Goal: Book appointment/travel/reservation

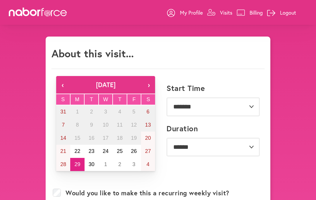
select select "*******"
select select "**"
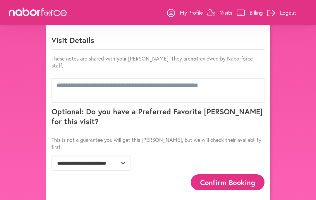
scroll to position [364, 0]
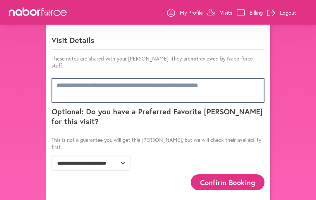
click at [182, 88] on textarea at bounding box center [158, 90] width 213 height 25
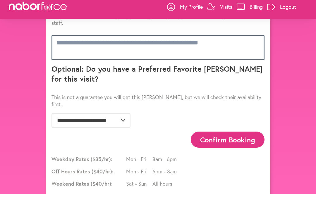
scroll to position [413, 0]
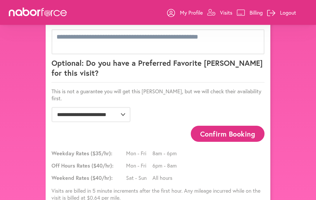
click at [228, 126] on button "Confirm Booking" at bounding box center [228, 134] width 74 height 16
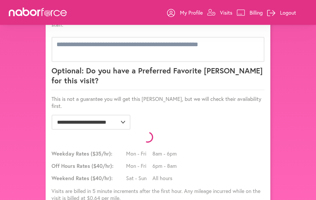
scroll to position [390, 0]
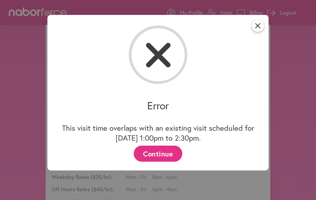
click at [170, 159] on button "Continue" at bounding box center [158, 154] width 48 height 16
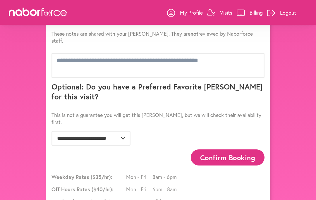
click at [144, 146] on div "Confirm Booking" at bounding box center [158, 157] width 213 height 23
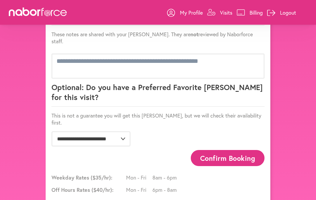
click at [237, 153] on button "Confirm Booking" at bounding box center [228, 158] width 74 height 16
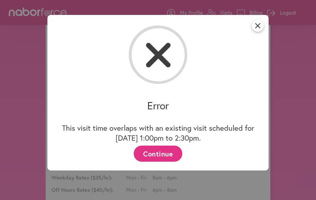
click at [161, 162] on button "Continue" at bounding box center [158, 154] width 48 height 16
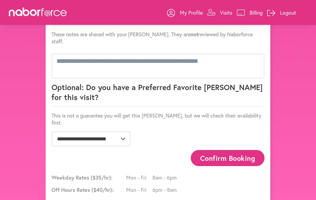
click at [234, 150] on button "Confirm Booking" at bounding box center [228, 158] width 74 height 16
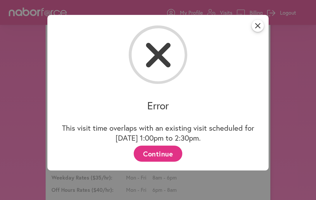
click at [174, 154] on button "Continue" at bounding box center [158, 154] width 48 height 16
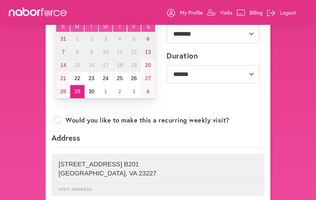
scroll to position [73, 0]
click at [80, 84] on button "22" at bounding box center [77, 78] width 14 height 13
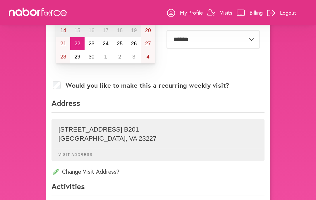
scroll to position [107, 0]
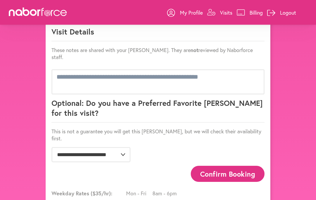
click at [230, 167] on button "Confirm Booking" at bounding box center [228, 174] width 74 height 16
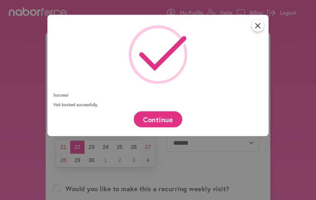
scroll to position [4, 0]
click at [155, 68] on icon at bounding box center [162, 53] width 47 height 35
click at [157, 69] on icon at bounding box center [162, 53] width 47 height 35
click at [260, 28] on icon "close" at bounding box center [258, 26] width 12 height 12
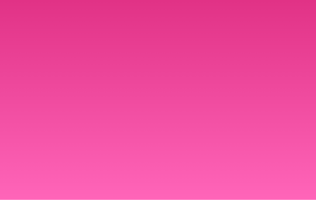
scroll to position [0, 0]
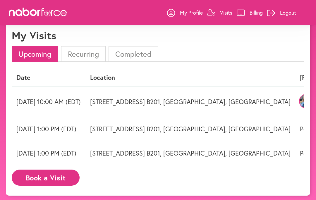
scroll to position [18, 0]
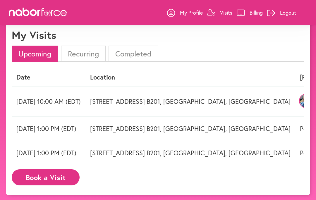
click at [85, 104] on td "[DATE] 10:00 AM (EDT)" at bounding box center [49, 101] width 74 height 30
click at [75, 106] on td "[DATE] 10:00 AM (EDT)" at bounding box center [49, 101] width 74 height 30
click at [124, 109] on td "[STREET_ADDRESS] B201, [GEOGRAPHIC_DATA], [GEOGRAPHIC_DATA]" at bounding box center [190, 101] width 210 height 30
click at [155, 110] on td "[STREET_ADDRESS] B201, [GEOGRAPHIC_DATA], [GEOGRAPHIC_DATA]" at bounding box center [190, 101] width 210 height 30
click at [169, 109] on td "[STREET_ADDRESS] B201, [GEOGRAPHIC_DATA], [GEOGRAPHIC_DATA]" at bounding box center [190, 101] width 210 height 30
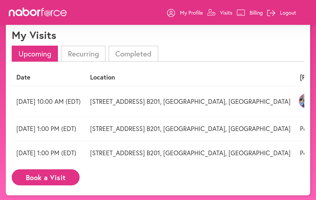
click at [176, 109] on td "[STREET_ADDRESS] B201, [GEOGRAPHIC_DATA], [GEOGRAPHIC_DATA]" at bounding box center [190, 101] width 210 height 30
click at [193, 109] on td "[STREET_ADDRESS] B201, [GEOGRAPHIC_DATA], [GEOGRAPHIC_DATA]" at bounding box center [190, 101] width 210 height 30
click at [189, 108] on td "[STREET_ADDRESS] B201, [GEOGRAPHIC_DATA], [GEOGRAPHIC_DATA]" at bounding box center [190, 101] width 210 height 30
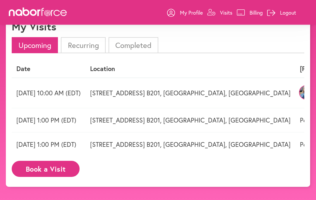
scroll to position [33, 0]
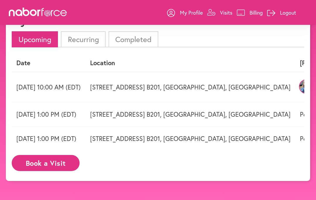
click at [157, 90] on td "1600 Westwood Ave . B201, Richmond, VA" at bounding box center [190, 87] width 210 height 30
click at [190, 90] on td "1600 Westwood Ave . B201, Richmond, VA" at bounding box center [190, 87] width 210 height 30
click at [222, 80] on td "1600 Westwood Ave . B201, Richmond, VA" at bounding box center [190, 87] width 210 height 30
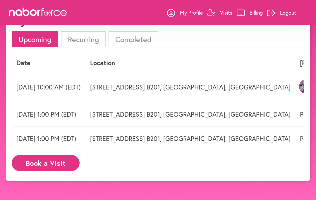
click at [234, 90] on td "1600 Westwood Ave . B201, Richmond, VA" at bounding box center [190, 87] width 210 height 30
click at [214, 86] on td "1600 Westwood Ave . B201, Richmond, VA" at bounding box center [190, 87] width 210 height 30
click at [166, 88] on td "1600 Westwood Ave . B201, Richmond, VA" at bounding box center [190, 87] width 210 height 30
click at [132, 83] on td "1600 Westwood Ave . B201, Richmond, VA" at bounding box center [190, 87] width 210 height 30
click at [85, 81] on td "Monday 09/22 10:00 AM (EDT)" at bounding box center [49, 87] width 74 height 30
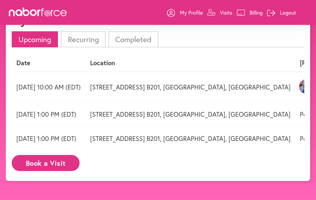
click at [212, 91] on td "1600 Westwood Ave . B201, Richmond, VA" at bounding box center [190, 87] width 210 height 30
click at [187, 90] on td "1600 Westwood Ave . B201, Richmond, VA" at bounding box center [190, 87] width 210 height 30
click at [155, 92] on td "1600 Westwood Ave . B201, Richmond, VA" at bounding box center [190, 87] width 210 height 30
click at [128, 90] on td "1600 Westwood Ave . B201, Richmond, VA" at bounding box center [190, 87] width 210 height 30
click at [73, 94] on td "Monday 09/22 10:00 AM (EDT)" at bounding box center [48, 87] width 74 height 30
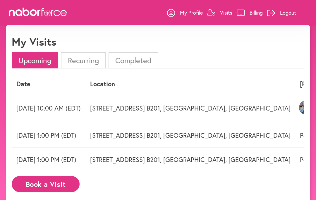
scroll to position [22, 0]
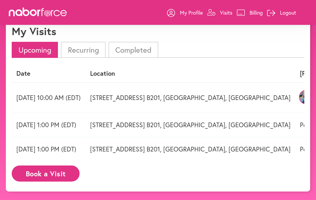
click at [274, 11] on icon at bounding box center [271, 13] width 8 height 6
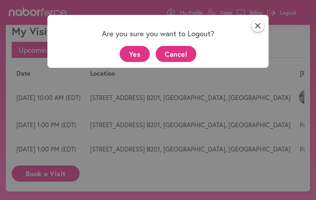
click at [134, 59] on button "Yes" at bounding box center [135, 54] width 30 height 16
